Goal: Information Seeking & Learning: Learn about a topic

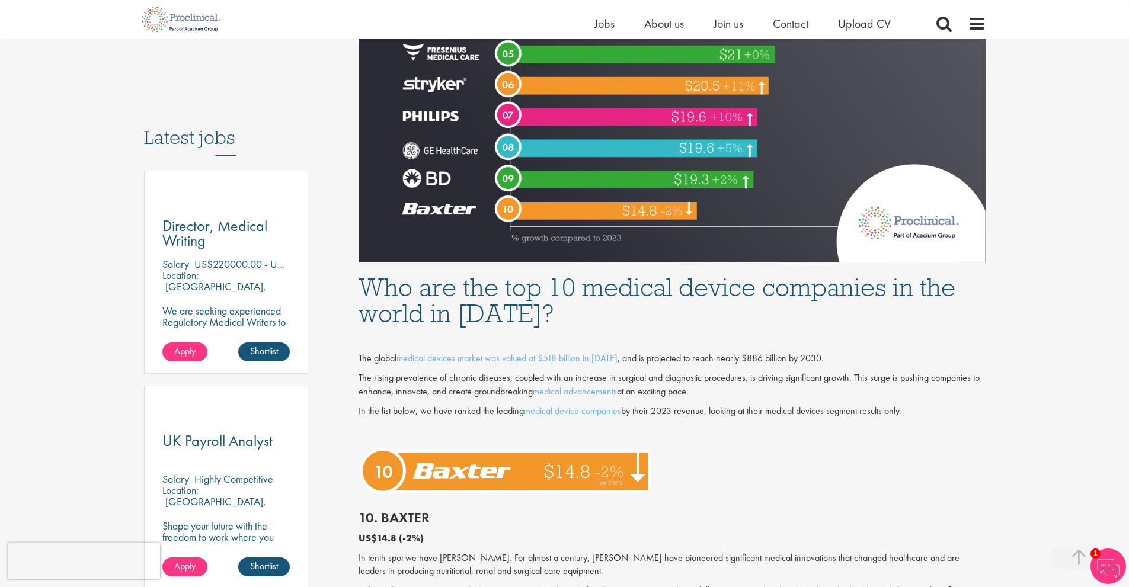
scroll to position [553, 0]
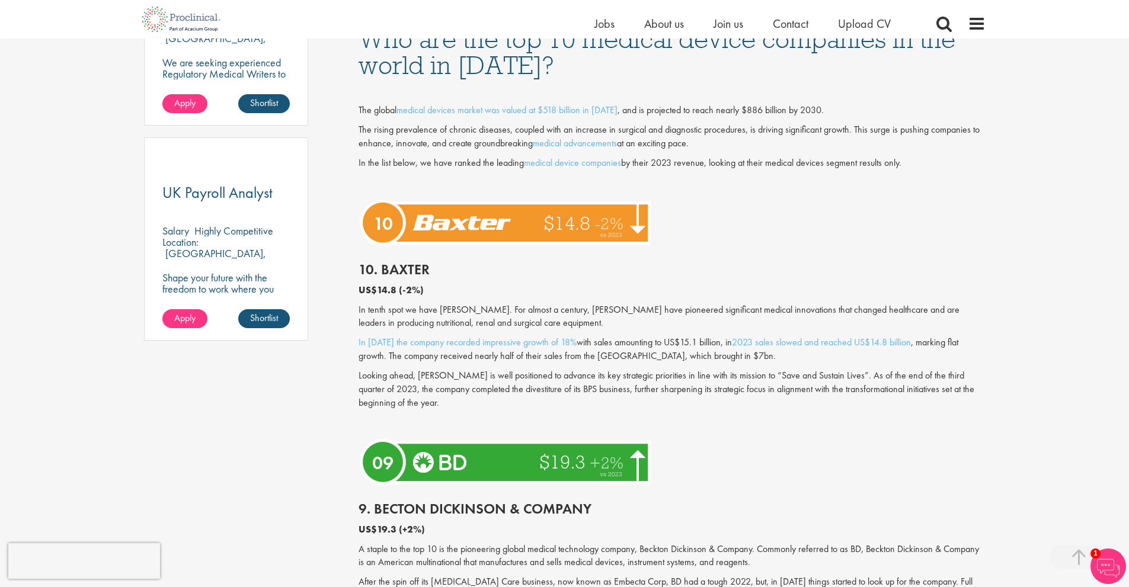
click at [649, 398] on p "Looking ahead, [PERSON_NAME] is well positioned to advance its key strategic pr…" at bounding box center [672, 389] width 627 height 41
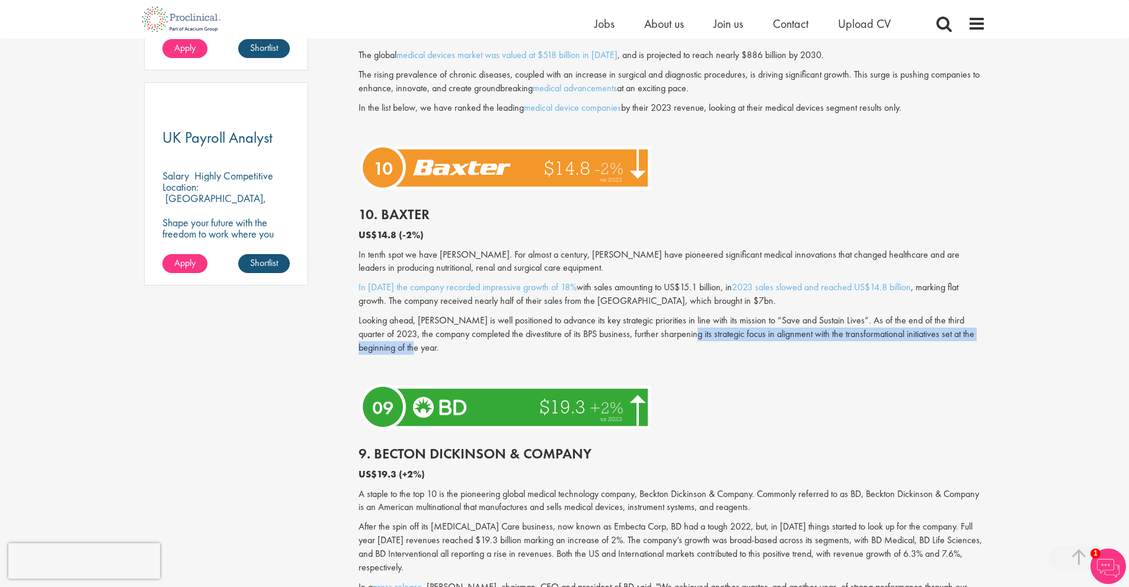
scroll to position [869, 0]
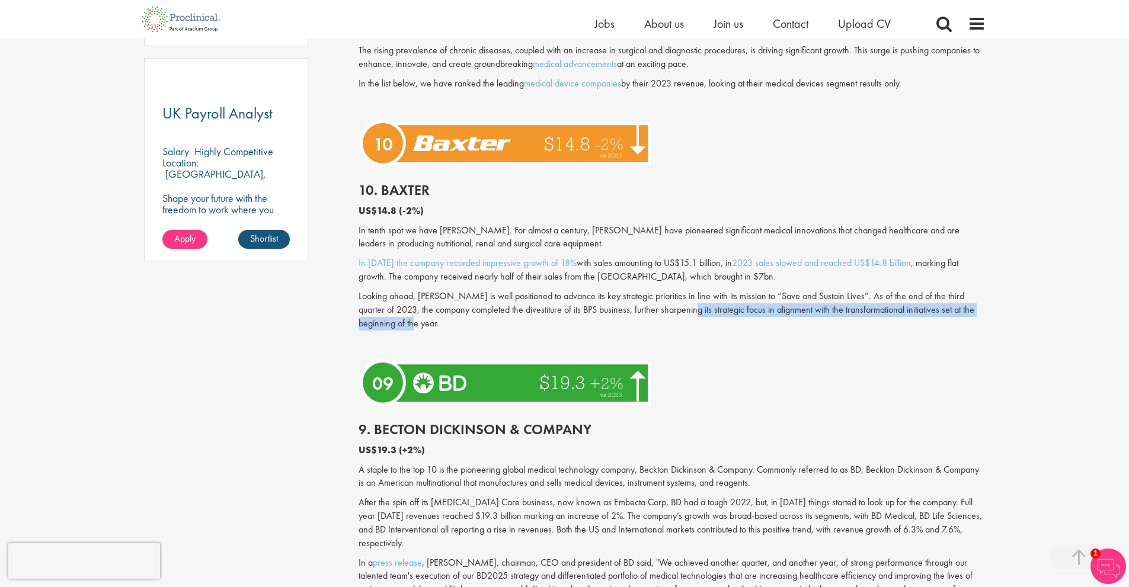
click at [641, 408] on img at bounding box center [507, 383] width 297 height 55
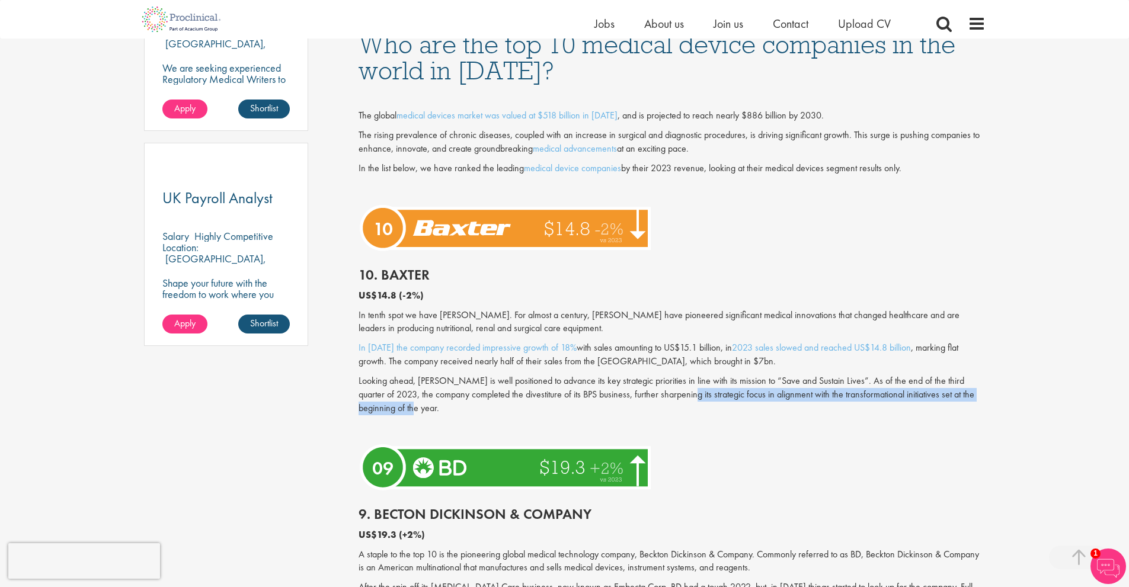
scroll to position [770, 0]
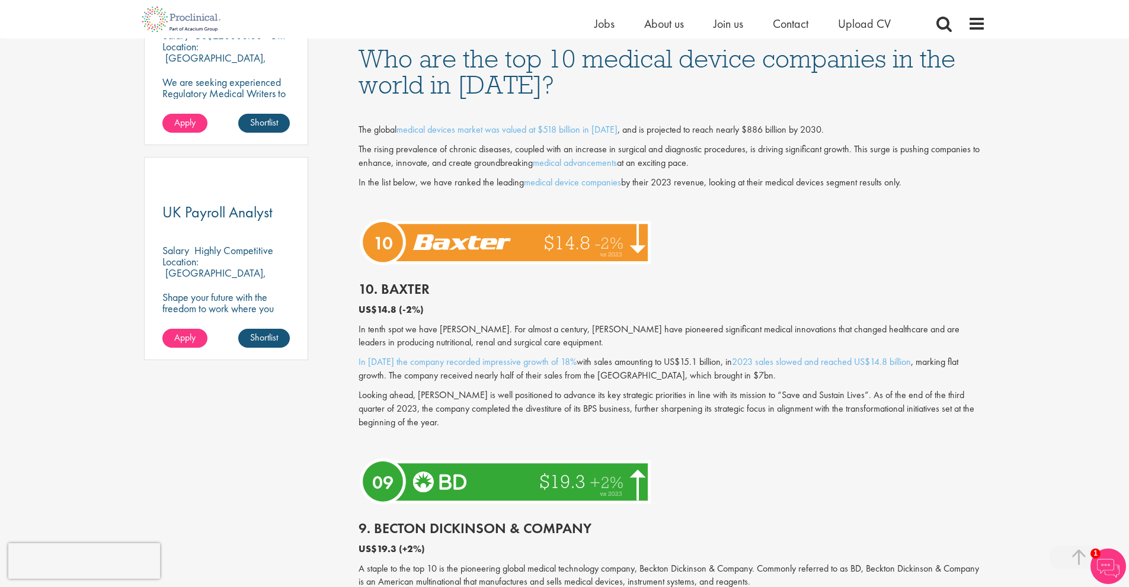
click at [978, 237] on div at bounding box center [672, 242] width 645 height 55
click at [607, 24] on span "Jobs" at bounding box center [604, 23] width 20 height 15
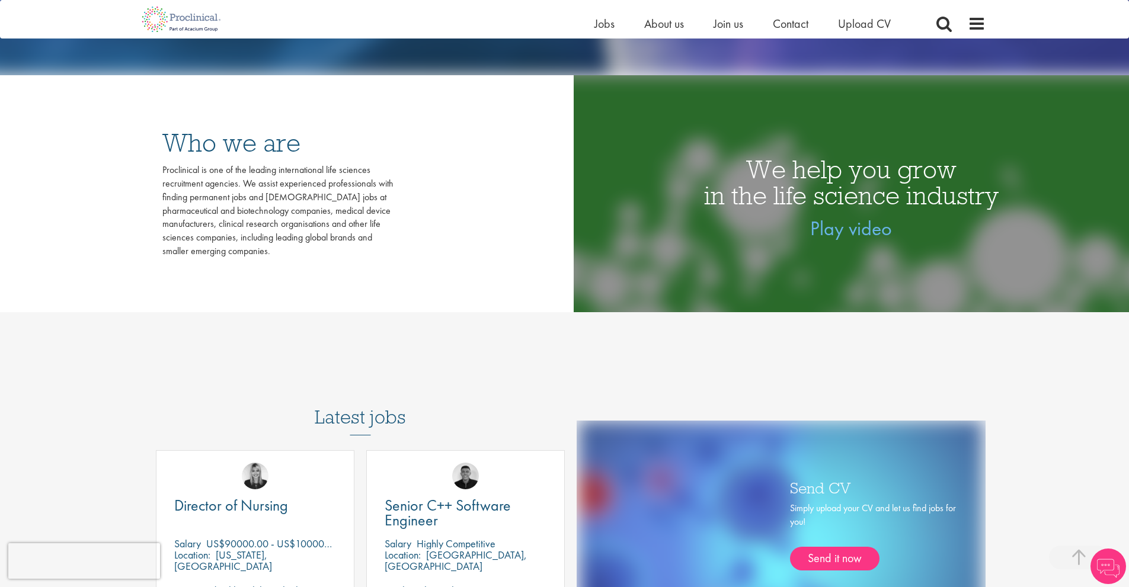
scroll to position [514, 0]
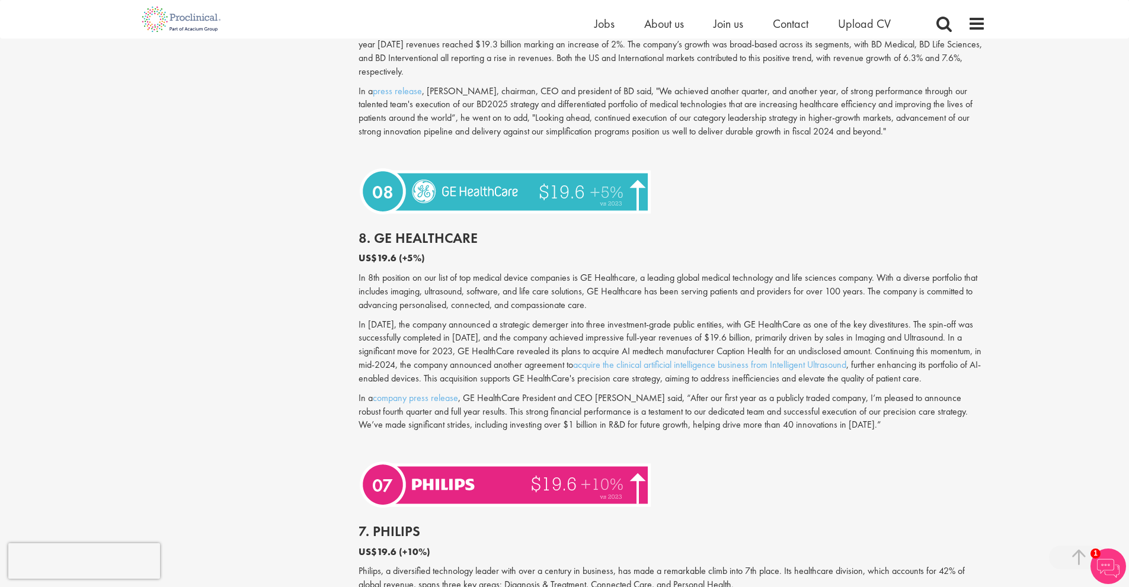
scroll to position [1343, 0]
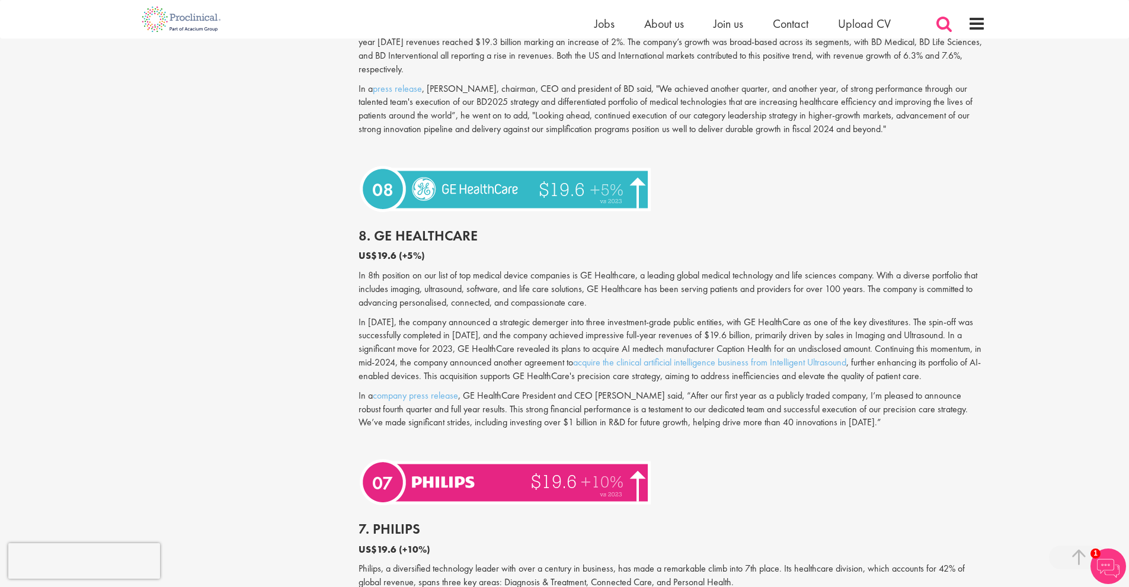
click at [949, 28] on span at bounding box center [944, 24] width 18 height 18
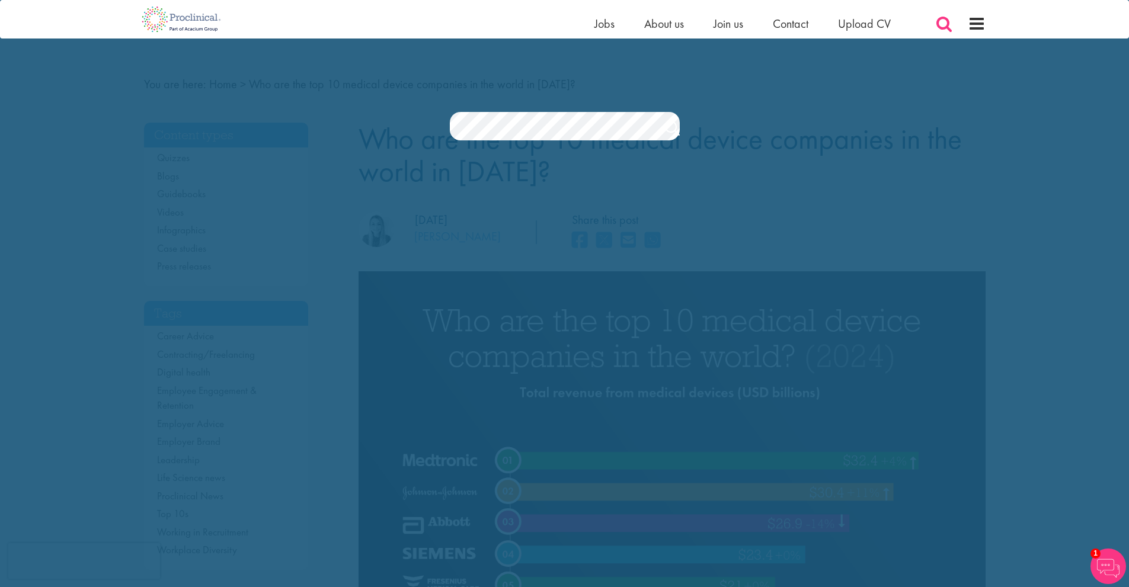
scroll to position [0, 0]
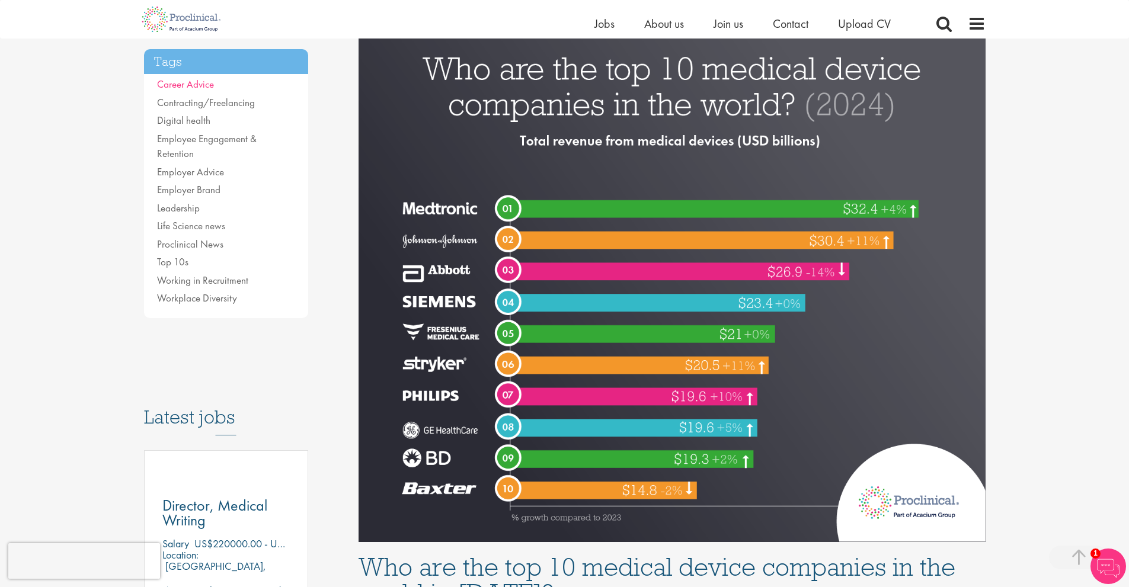
scroll to position [296, 0]
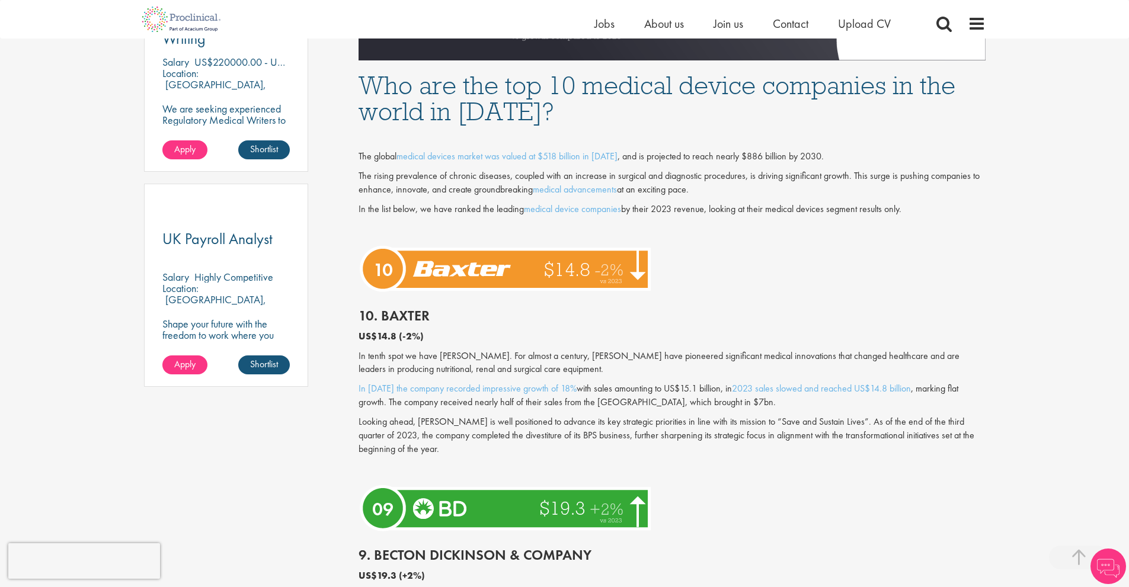
scroll to position [751, 0]
